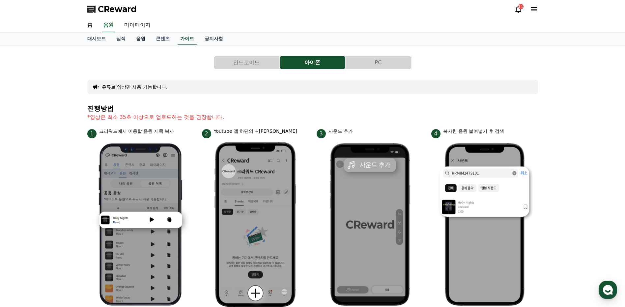
click at [138, 38] on link "음원" at bounding box center [141, 39] width 20 height 13
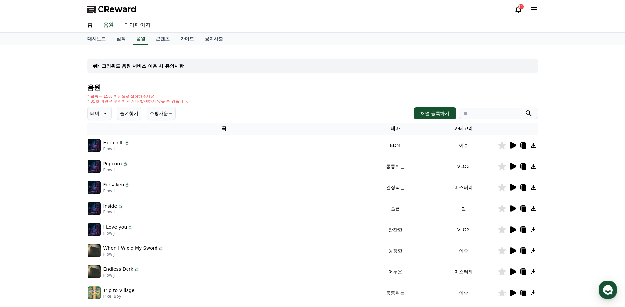
click at [494, 114] on input "search" at bounding box center [498, 113] width 79 height 11
type input "********"
click at [531, 110] on icon "submit" at bounding box center [529, 113] width 8 height 8
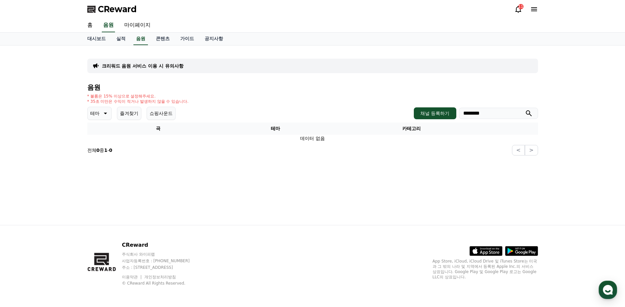
click at [528, 110] on icon "submit" at bounding box center [529, 113] width 8 height 8
click at [143, 40] on link "음원" at bounding box center [140, 39] width 14 height 13
click at [104, 113] on icon at bounding box center [105, 113] width 8 height 8
click at [99, 135] on button "귀여운" at bounding box center [97, 133] width 19 height 14
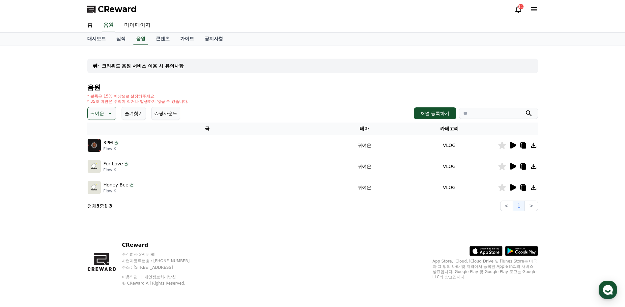
click at [512, 189] on icon at bounding box center [513, 187] width 6 height 7
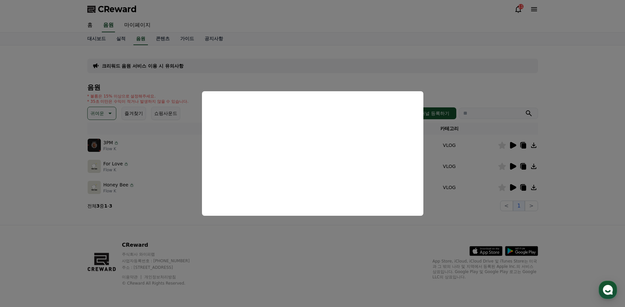
click at [570, 171] on button "close modal" at bounding box center [312, 153] width 625 height 307
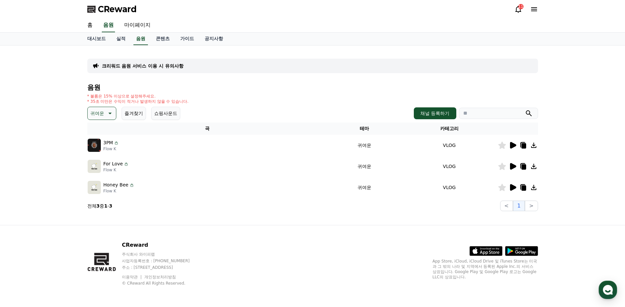
click at [511, 167] on icon at bounding box center [513, 166] width 6 height 7
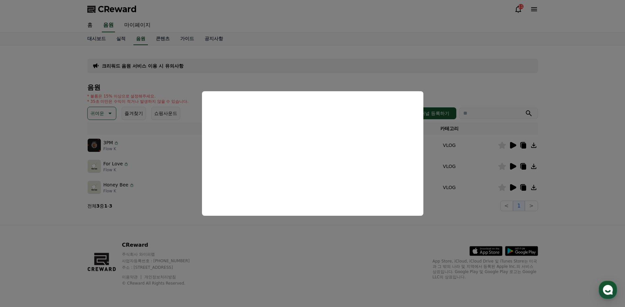
click at [573, 173] on button "close modal" at bounding box center [312, 153] width 625 height 307
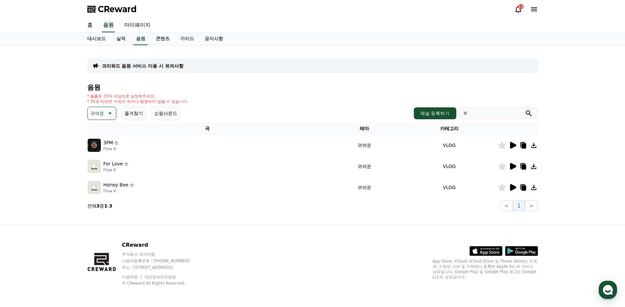
click at [534, 167] on icon at bounding box center [533, 166] width 5 height 5
